Goal: Transaction & Acquisition: Purchase product/service

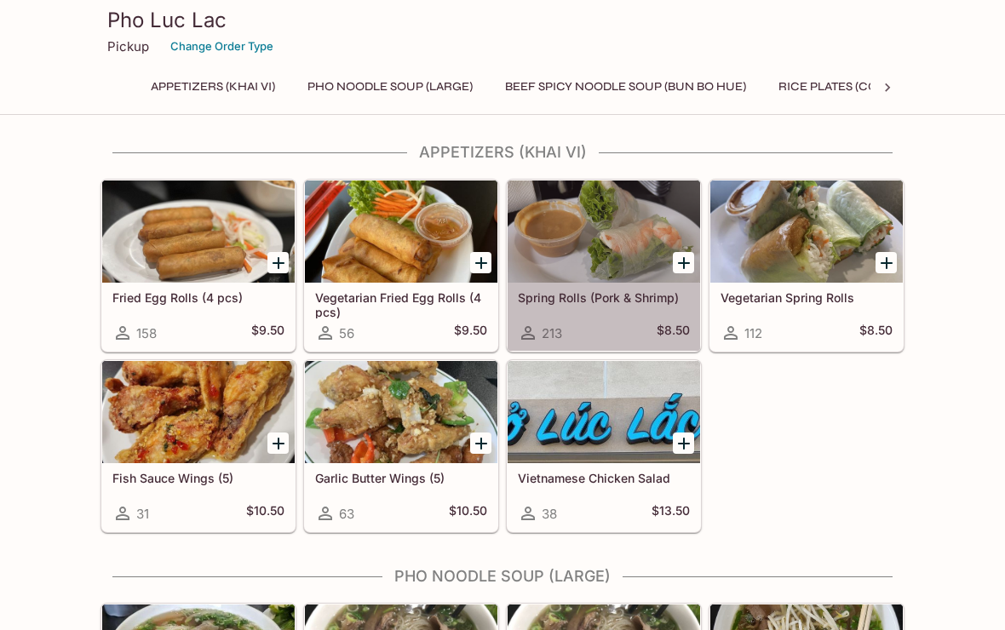
click at [608, 242] on div at bounding box center [604, 232] width 192 height 102
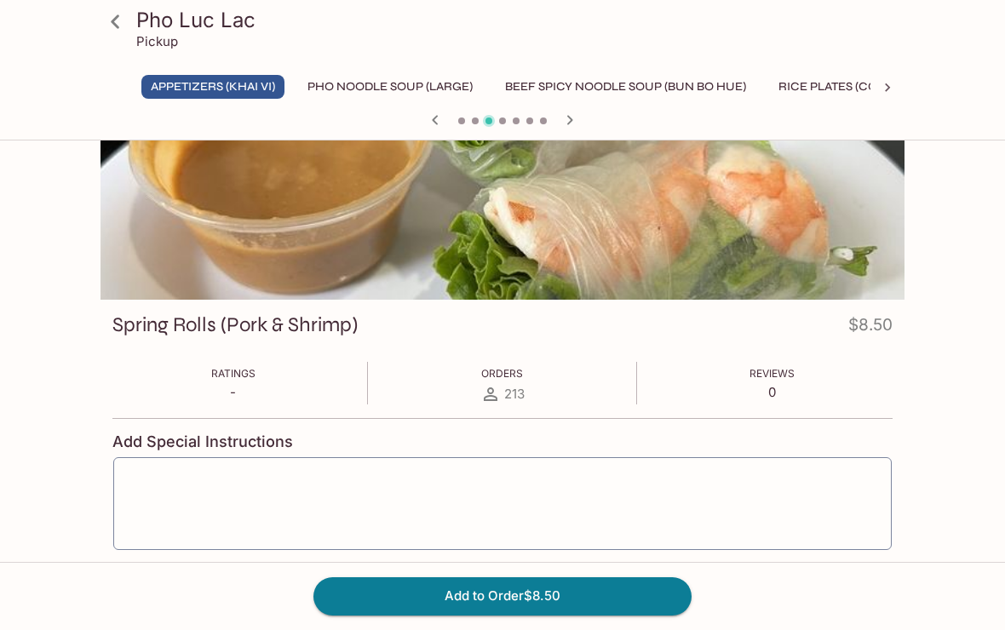
scroll to position [107, 0]
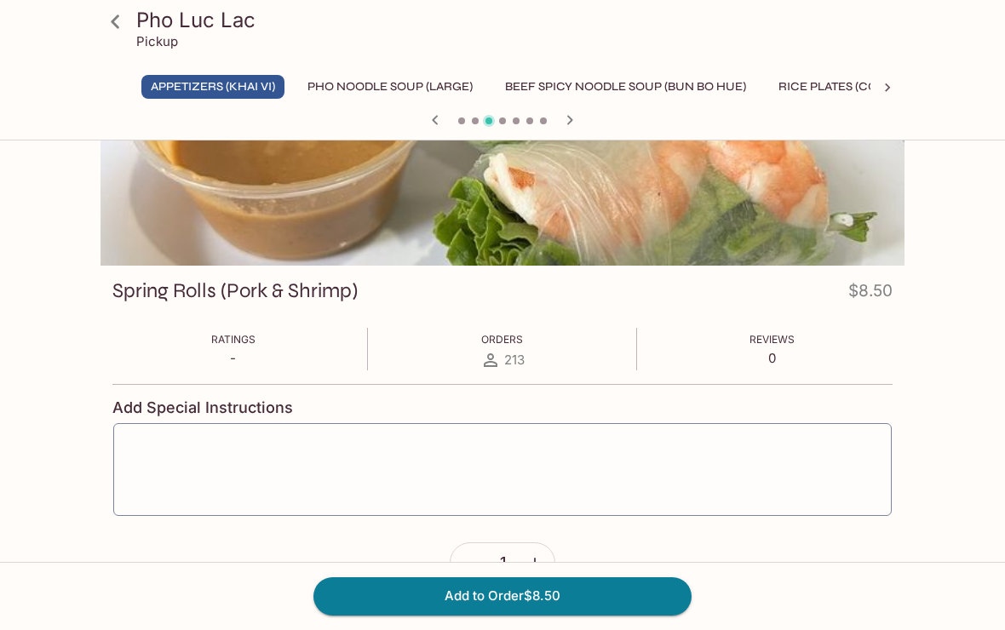
click at [494, 615] on button "Add to Order $8.50" at bounding box center [502, 595] width 378 height 37
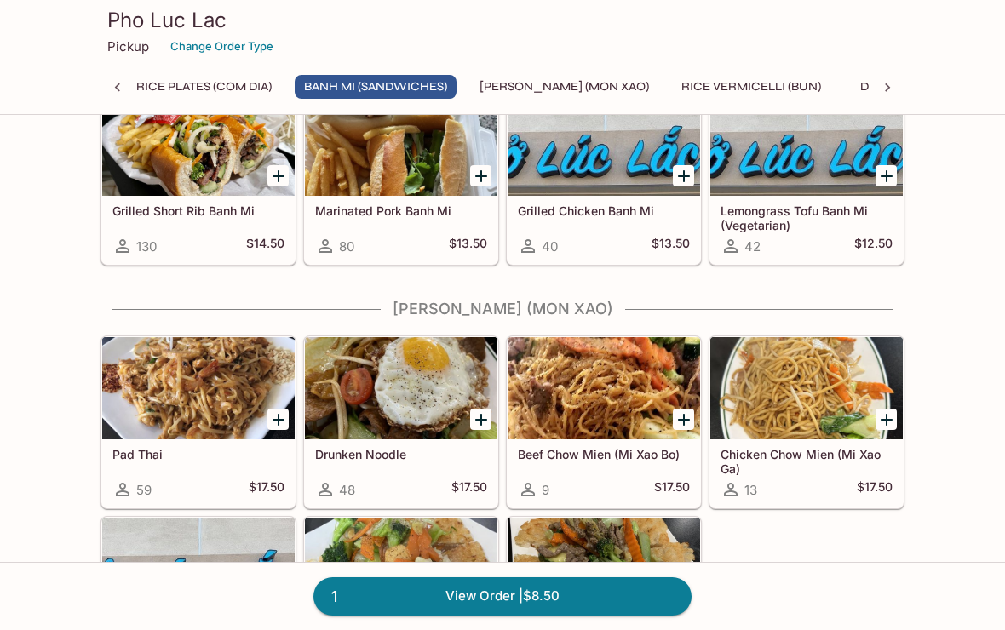
click at [180, 391] on div at bounding box center [198, 388] width 192 height 102
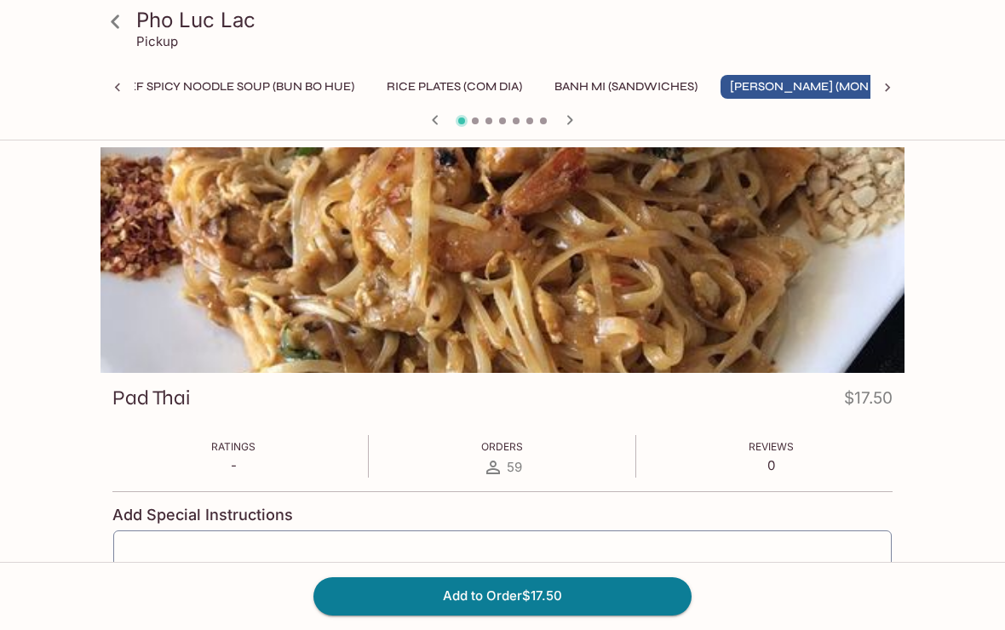
click at [458, 615] on button "Add to Order $17.50" at bounding box center [502, 595] width 378 height 37
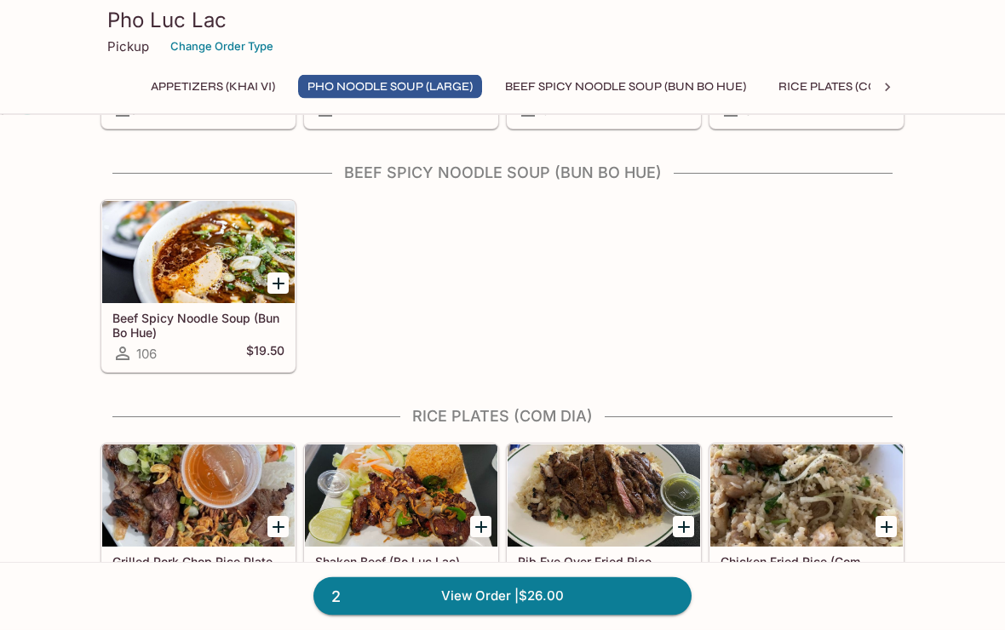
scroll to position [828, 0]
click at [399, 510] on div at bounding box center [401, 496] width 192 height 102
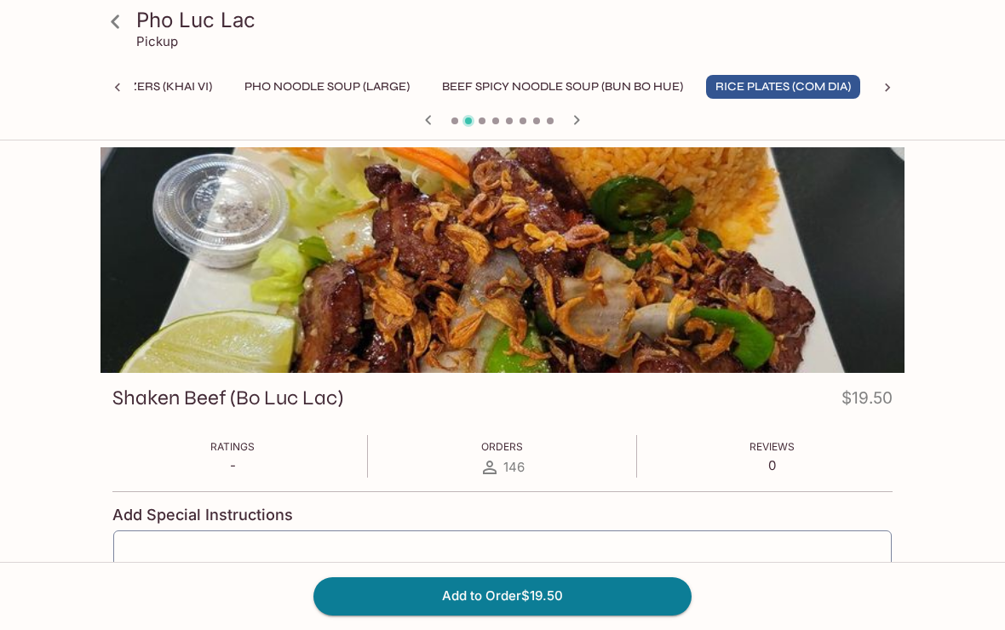
scroll to position [0, 63]
click at [503, 615] on button "Add to Order $19.50" at bounding box center [502, 595] width 378 height 37
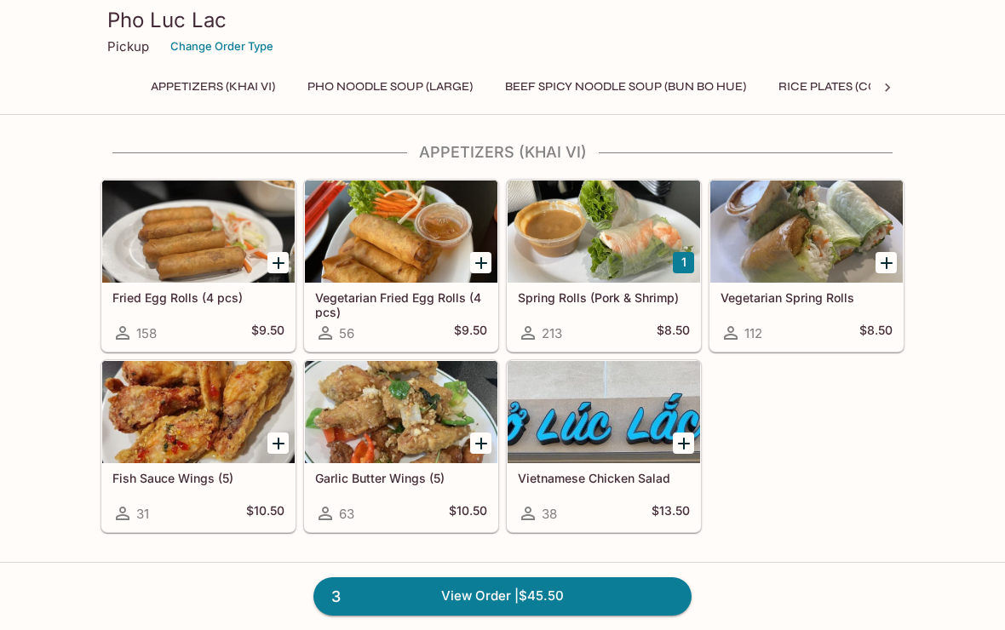
click at [444, 615] on link "3 View Order | $45.50" at bounding box center [502, 595] width 378 height 37
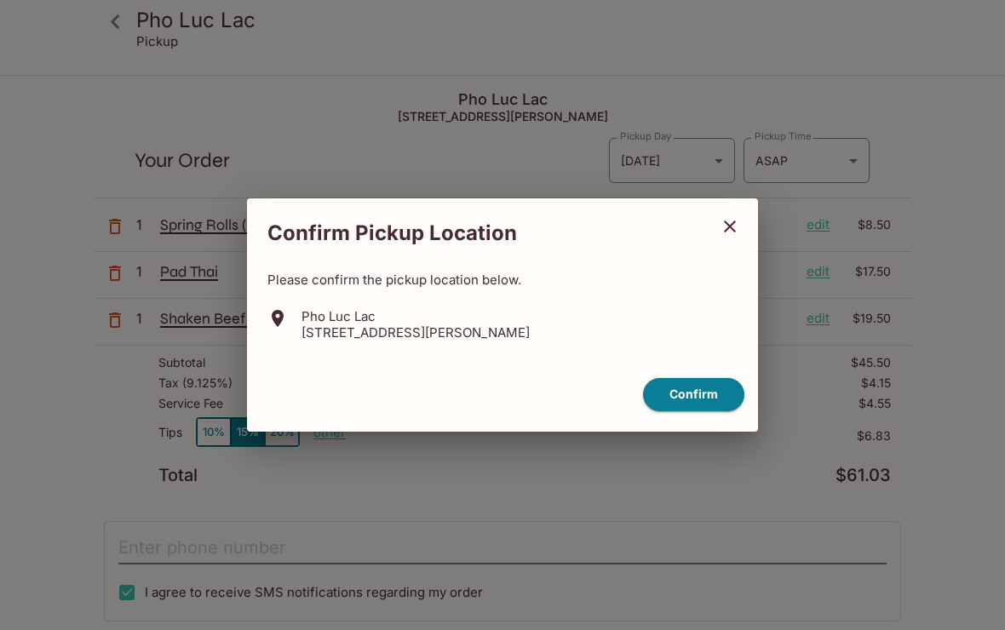
click at [738, 237] on icon "close" at bounding box center [730, 226] width 20 height 20
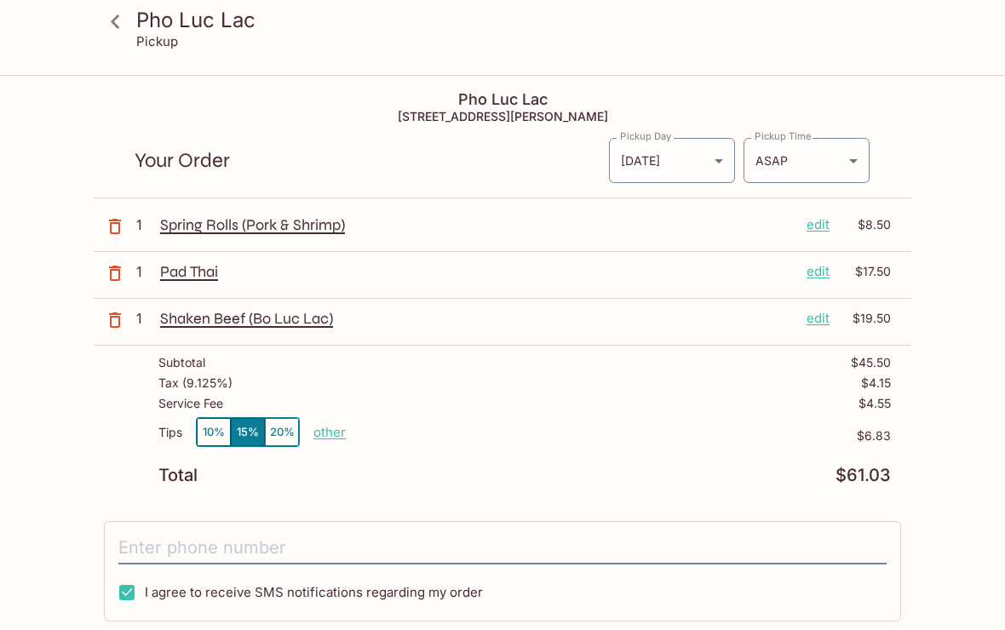
click at [209, 430] on button "10%" at bounding box center [214, 432] width 34 height 28
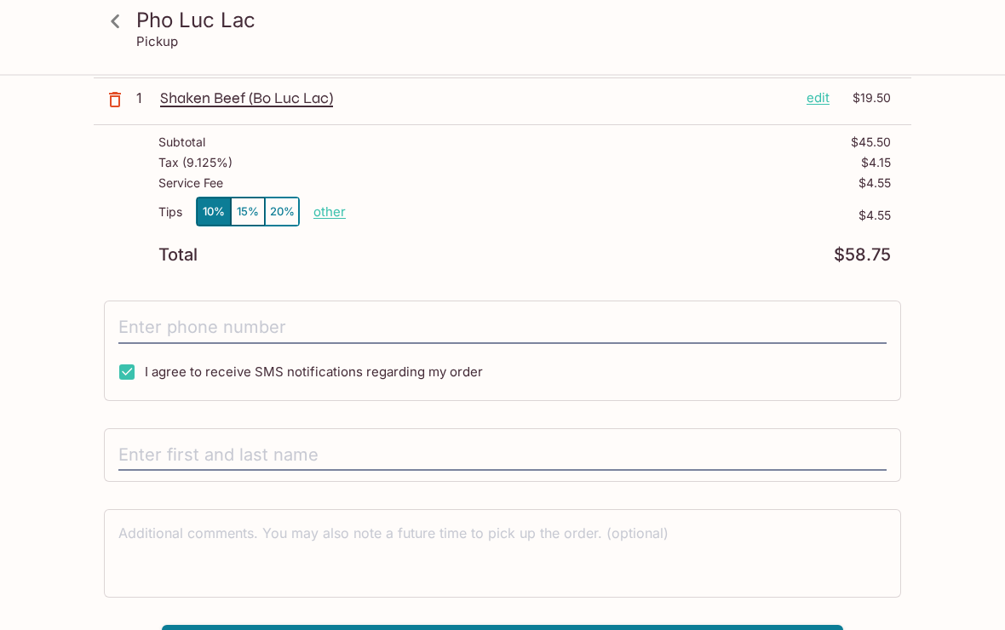
scroll to position [228, 0]
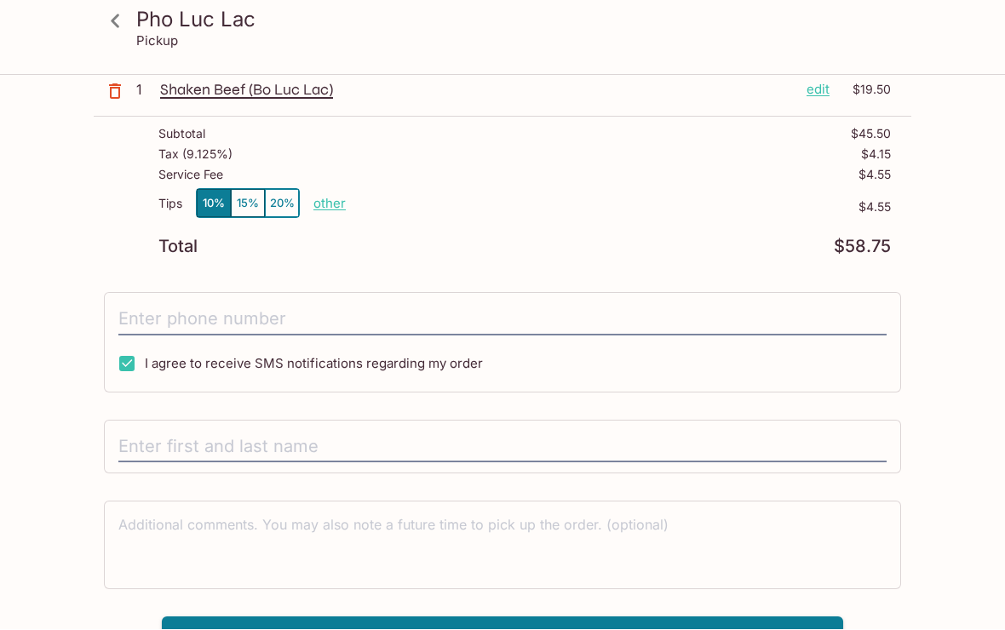
click at [499, 629] on button "Pay with Credit Card" at bounding box center [502, 638] width 681 height 43
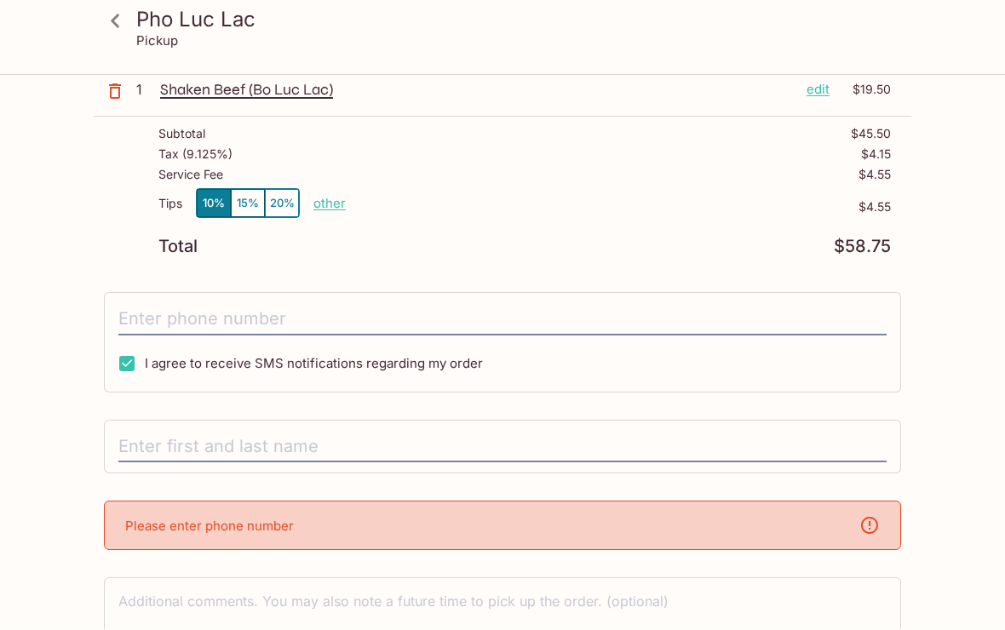
scroll to position [229, 0]
click at [185, 441] on input "text" at bounding box center [502, 447] width 768 height 32
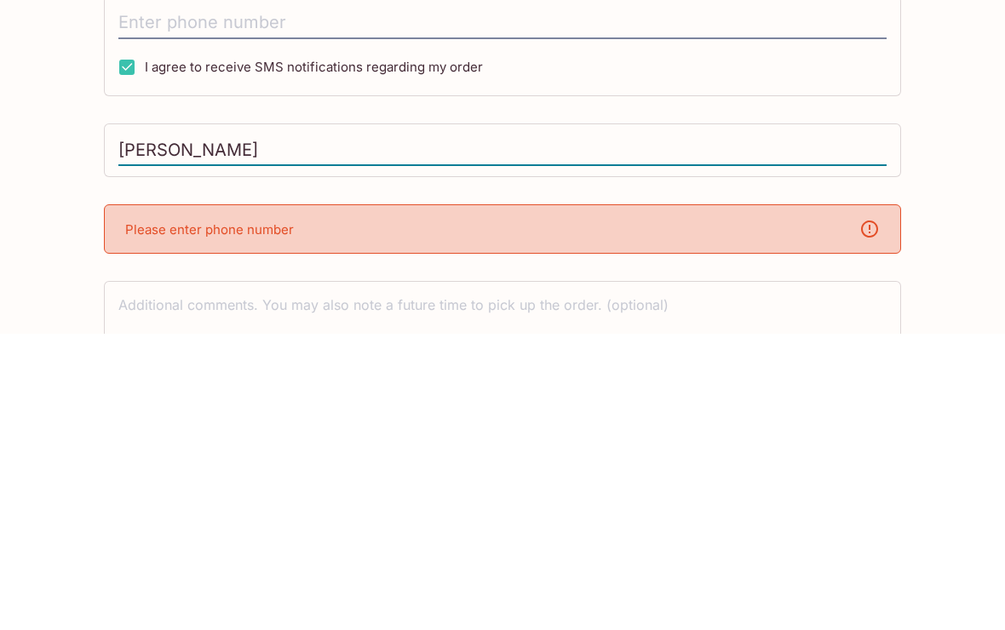
type input "[PERSON_NAME]"
click at [187, 519] on p "Please enter phone number" at bounding box center [209, 527] width 169 height 16
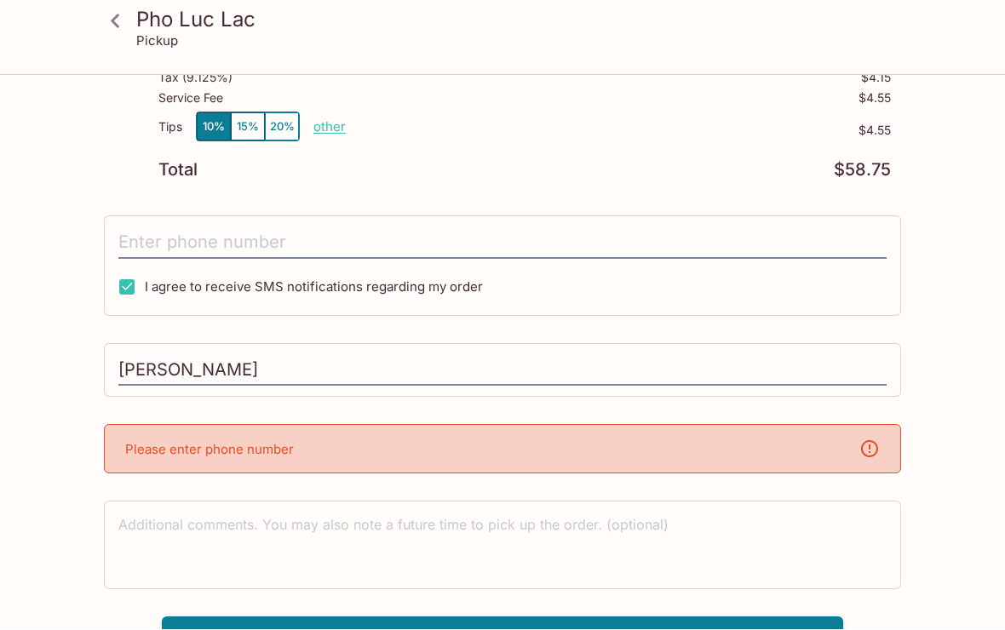
click at [194, 445] on p "Please enter phone number" at bounding box center [209, 450] width 169 height 16
click at [376, 460] on div "Please enter phone number" at bounding box center [502, 449] width 797 height 49
click at [870, 458] on icon at bounding box center [869, 449] width 20 height 20
click at [154, 237] on input "tel" at bounding box center [502, 243] width 768 height 32
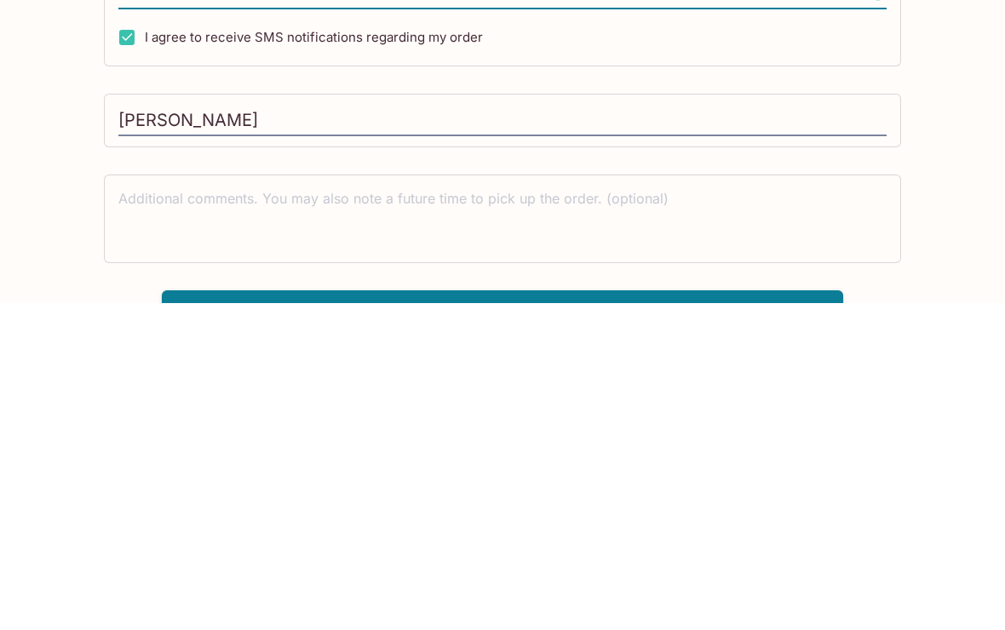
scroll to position [257, 0]
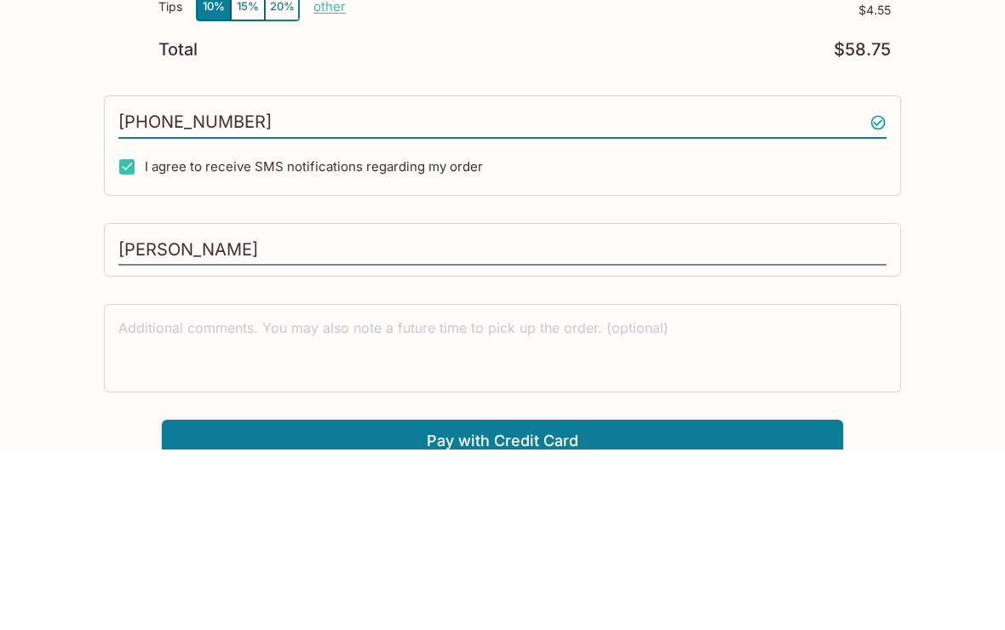
type input "[PHONE_NUMBER]"
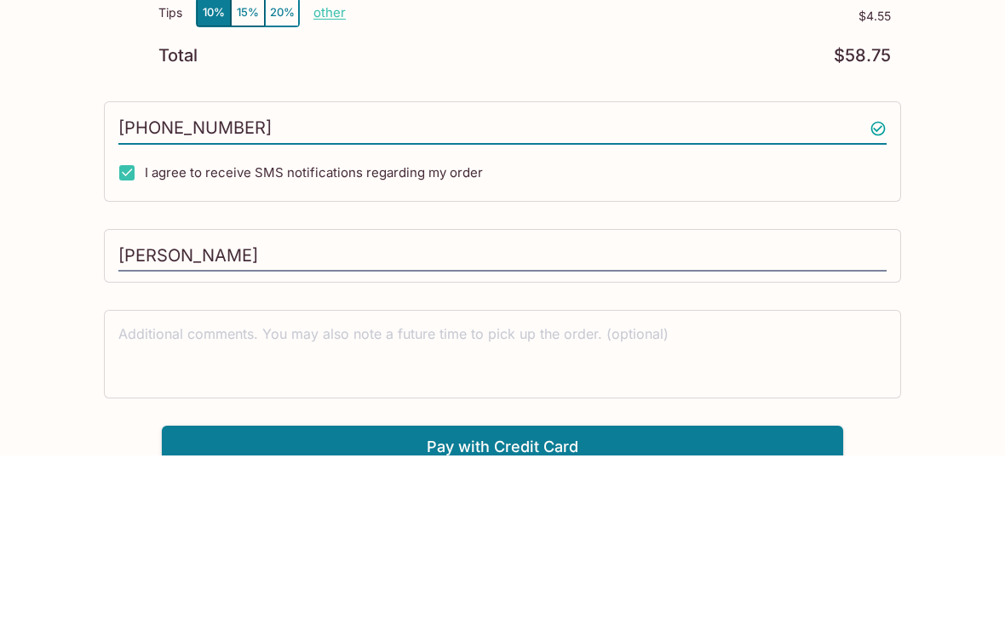
click at [443, 601] on button "Pay with Credit Card" at bounding box center [502, 622] width 681 height 43
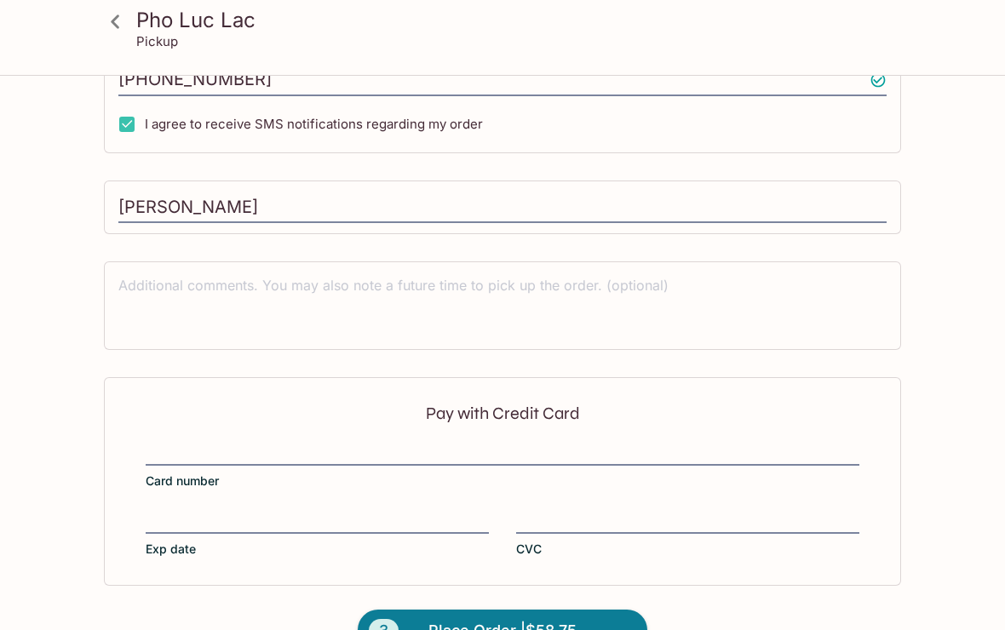
scroll to position [484, 0]
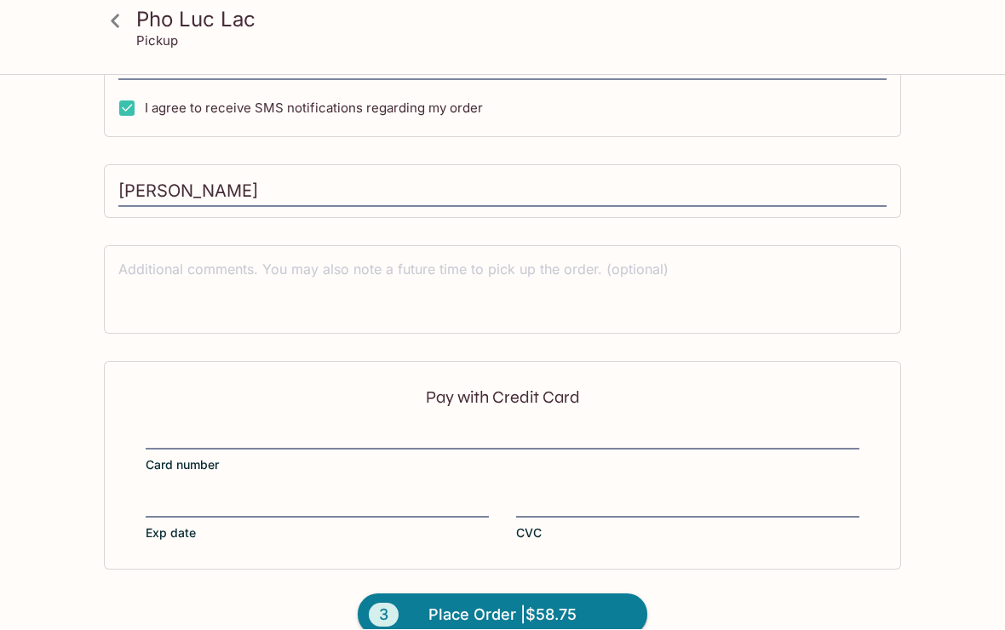
click at [183, 488] on div "Pay with Credit Card Card number Exp date CVC" at bounding box center [502, 466] width 797 height 208
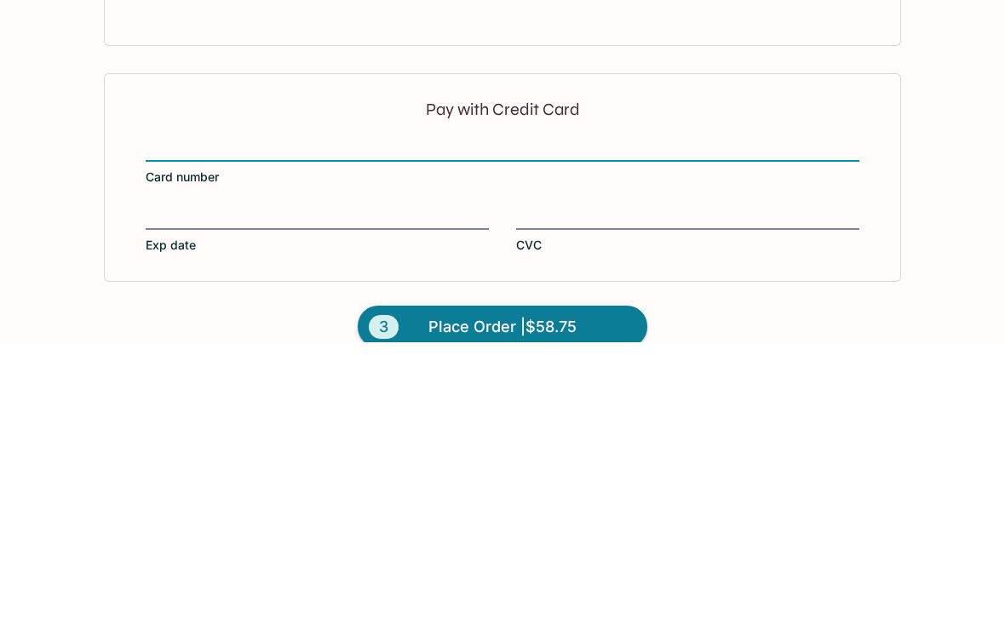
click at [166, 525] on span "Exp date" at bounding box center [171, 533] width 50 height 17
click at [166, 496] on input "Exp date" at bounding box center [317, 496] width 343 height 1
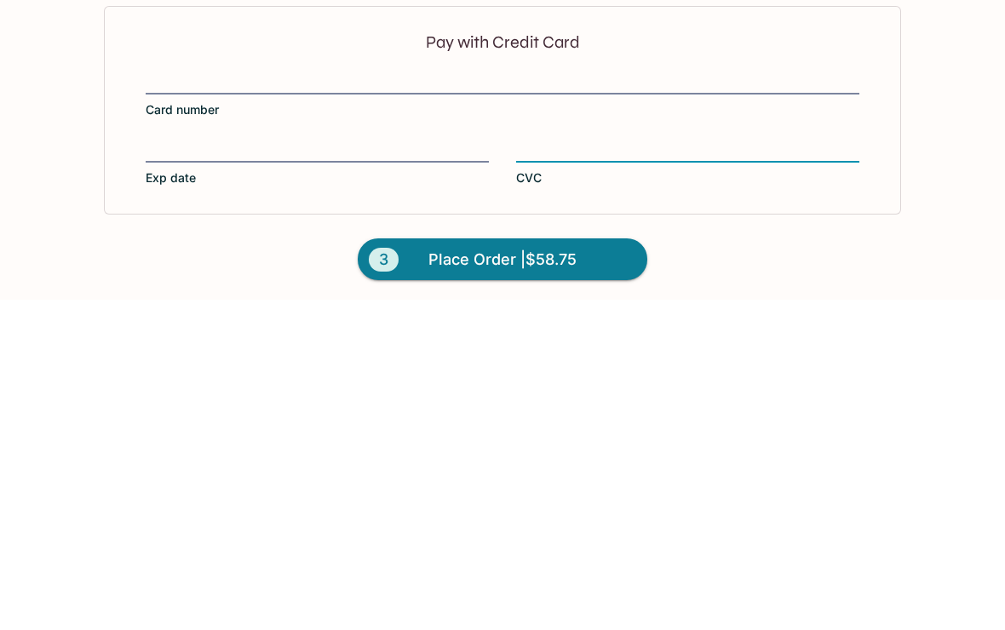
scroll to position [511, 0]
click at [443, 575] on span "Place Order | $58.75" at bounding box center [502, 588] width 148 height 27
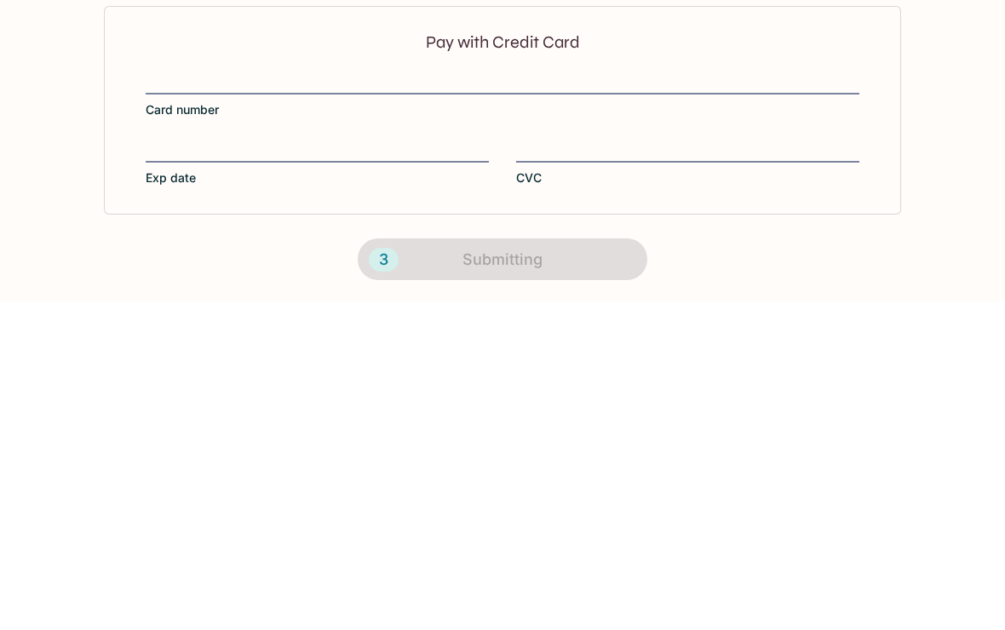
scroll to position [484, 0]
